Goal: Task Accomplishment & Management: Complete application form

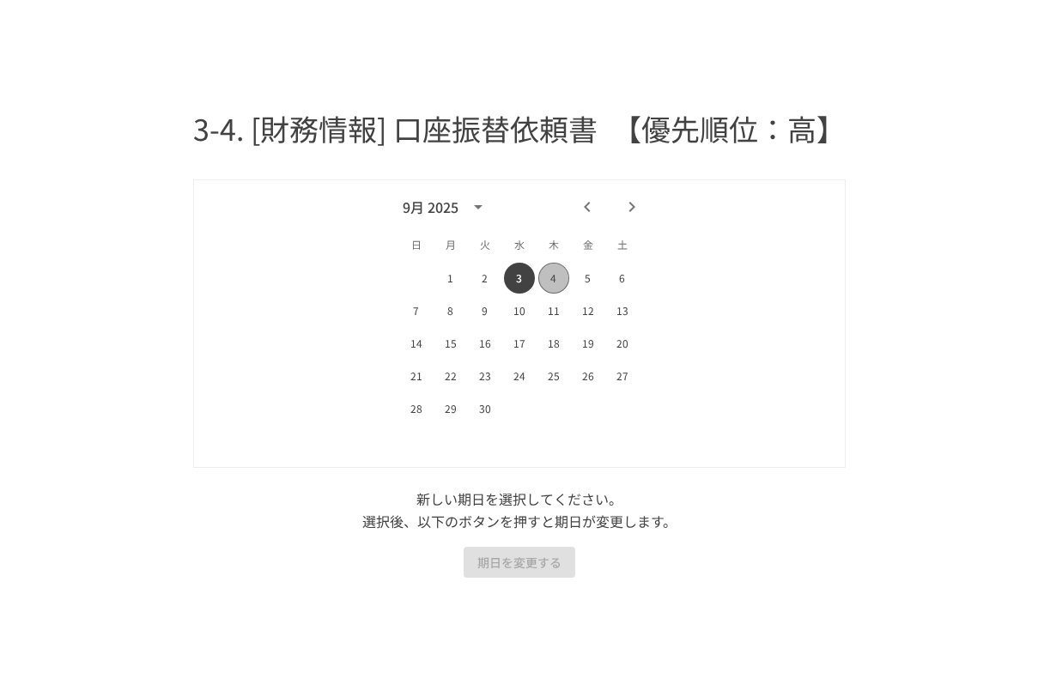
click at [553, 278] on button "4" at bounding box center [553, 278] width 31 height 31
click at [519, 562] on button "期日を変更する" at bounding box center [520, 563] width 112 height 32
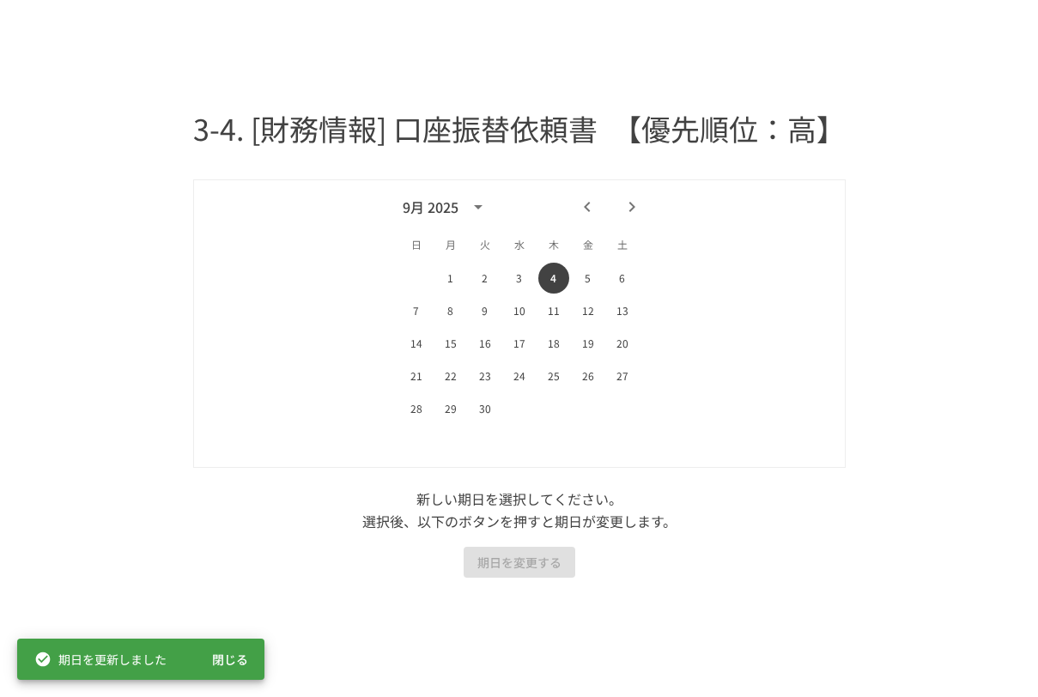
click at [244, 655] on button "閉じる" at bounding box center [230, 660] width 55 height 32
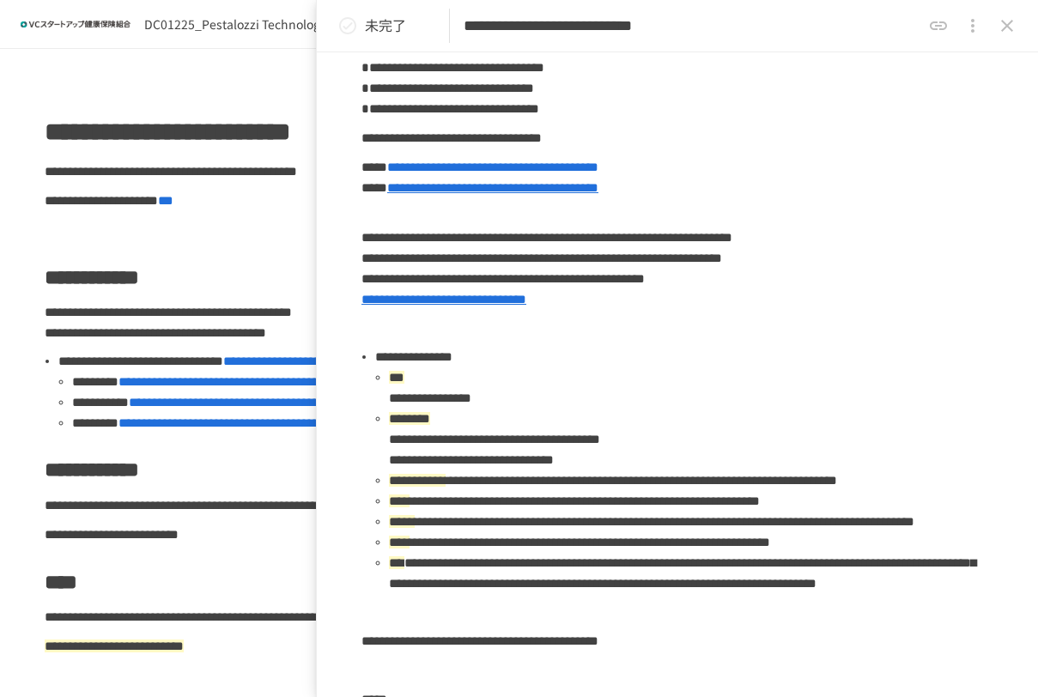
scroll to position [515, 0]
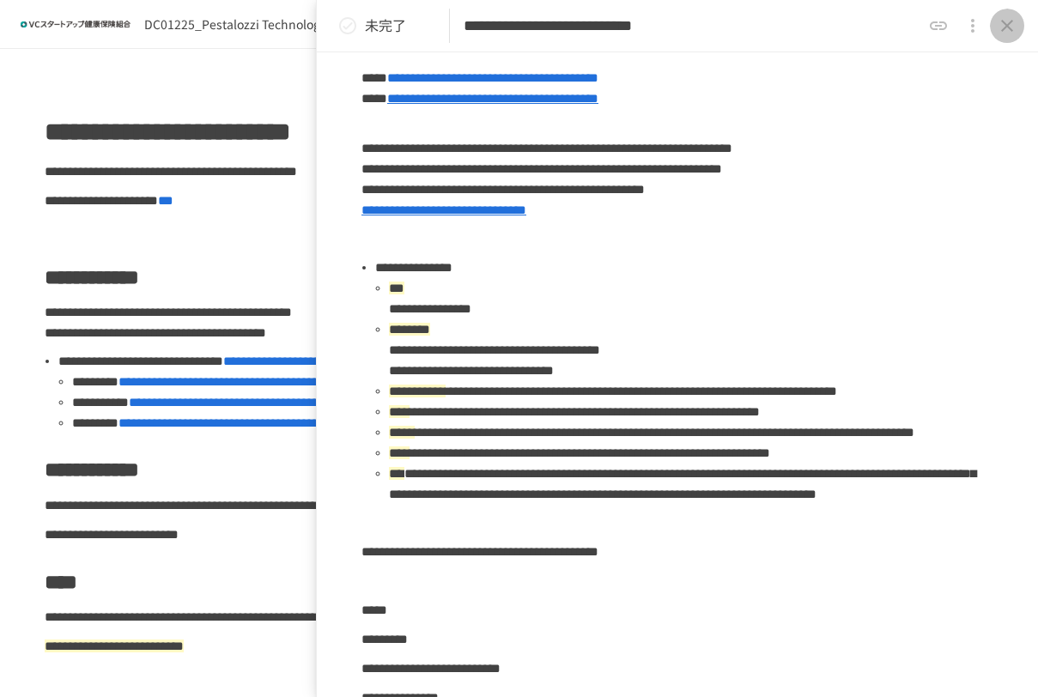
click at [1000, 25] on icon "close drawer" at bounding box center [1007, 25] width 21 height 21
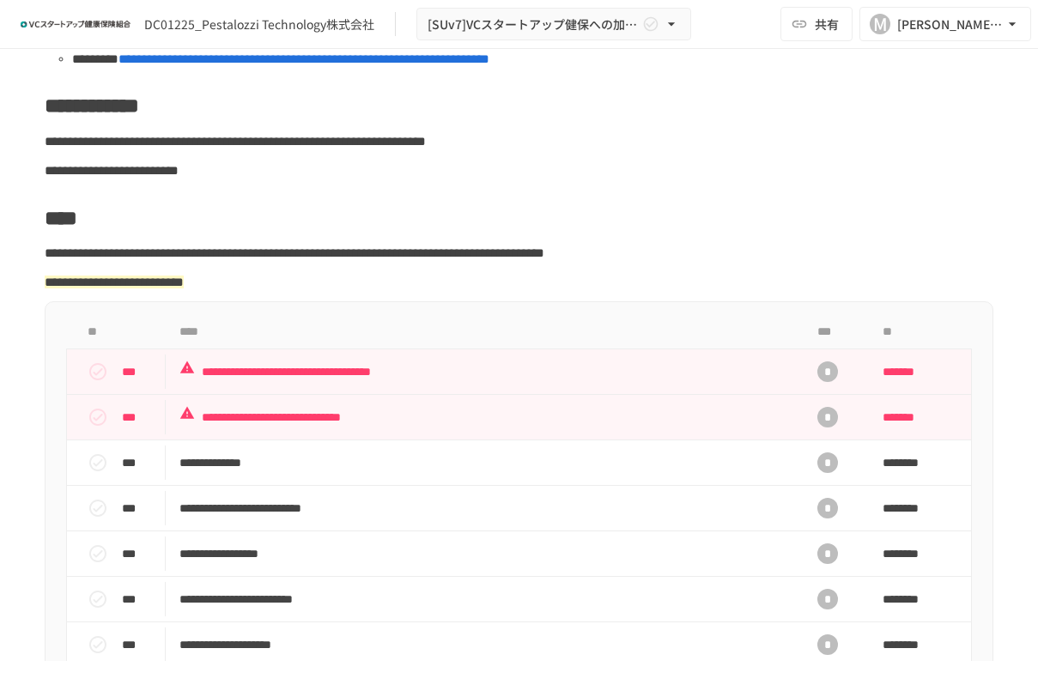
scroll to position [601, 0]
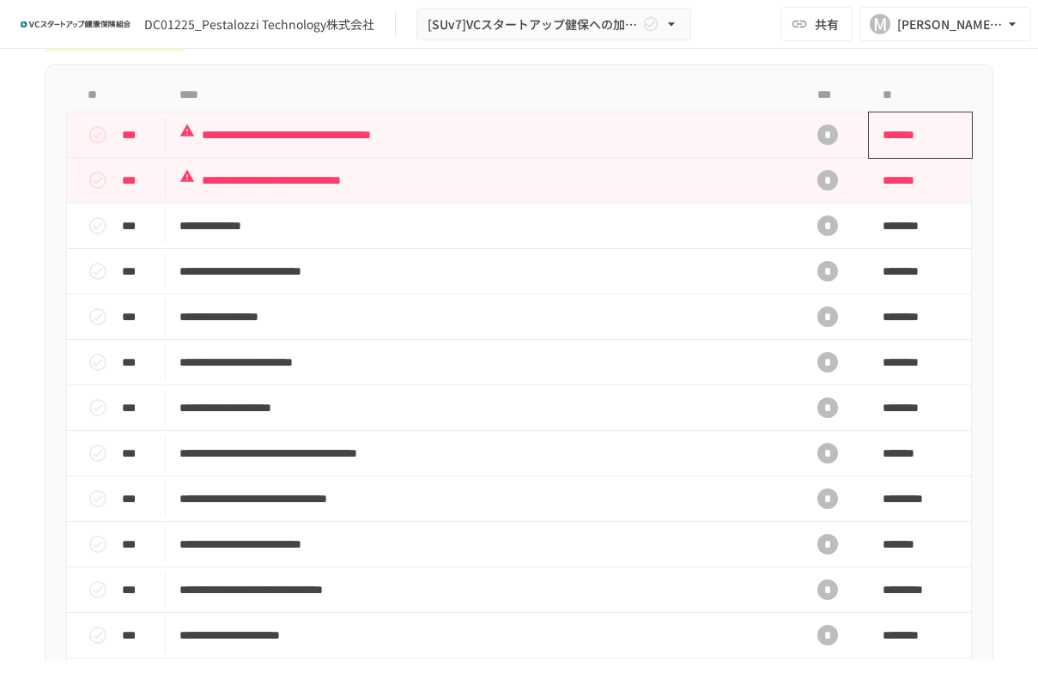
click at [895, 152] on span "*******" at bounding box center [912, 135] width 58 height 34
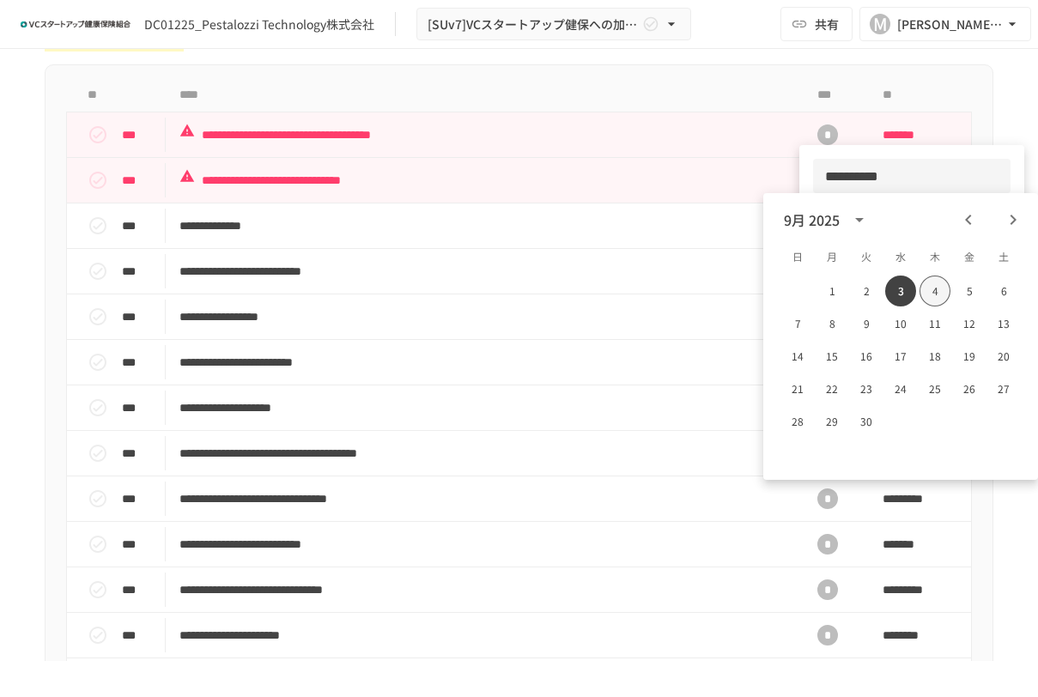
click at [937, 289] on button "4" at bounding box center [935, 291] width 31 height 31
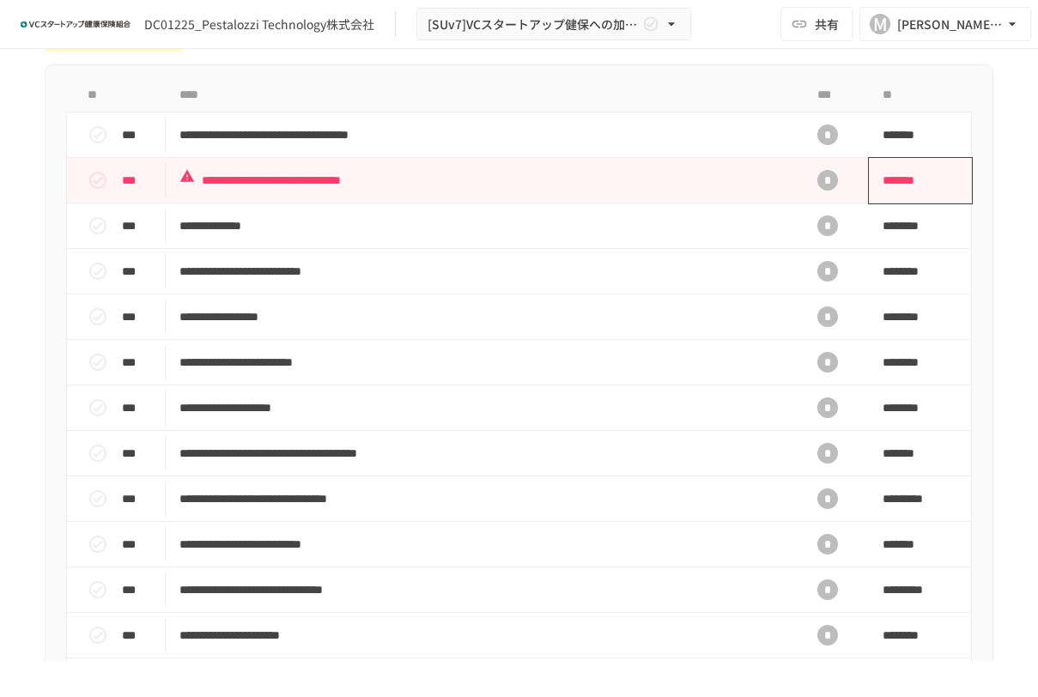
click at [891, 198] on span "*******" at bounding box center [912, 180] width 58 height 34
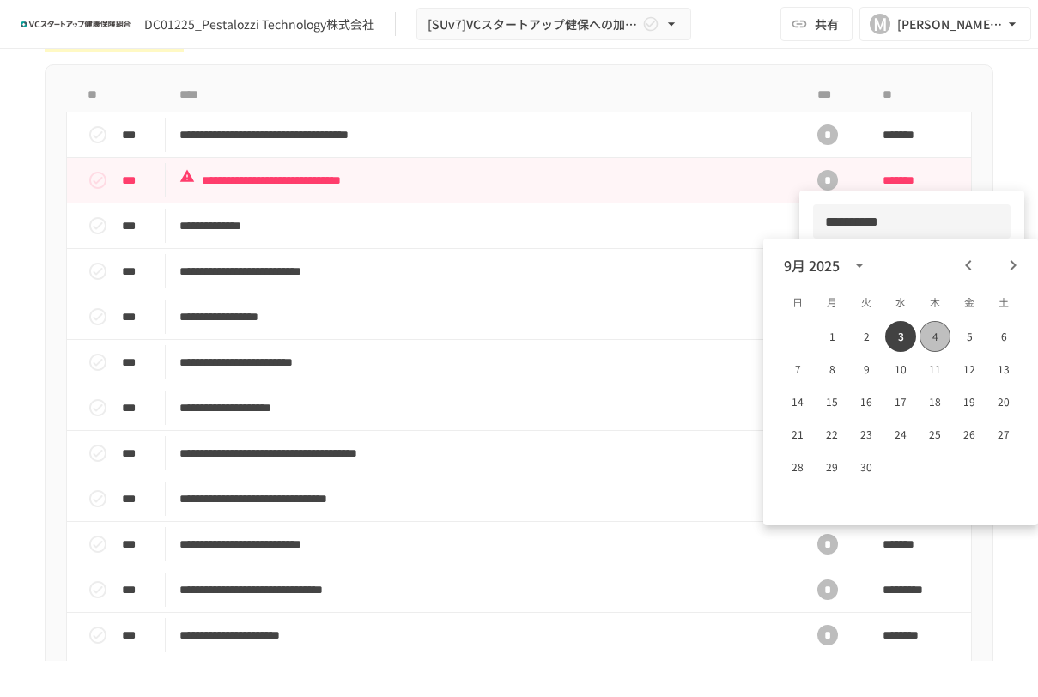
click at [932, 332] on button "4" at bounding box center [935, 336] width 31 height 31
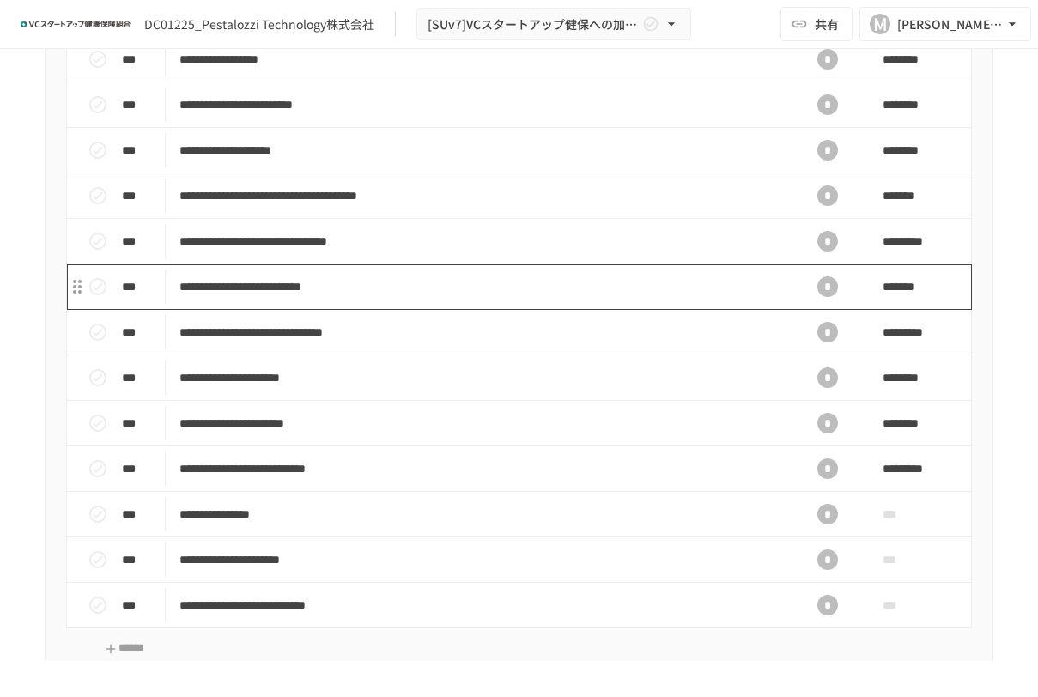
scroll to position [1031, 0]
